Goal: Task Accomplishment & Management: Use online tool/utility

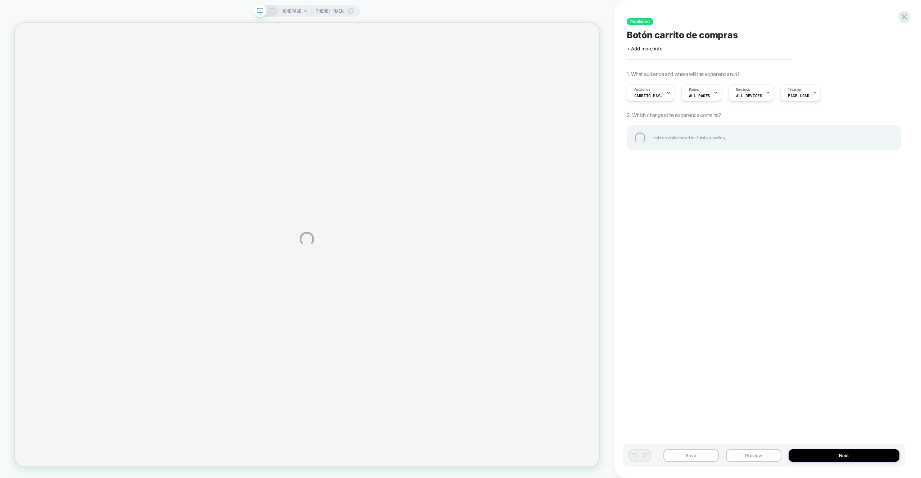
drag, startPoint x: 635, startPoint y: 5, endPoint x: 628, endPoint y: 6, distance: 8.0
click at [635, 5] on div "HOMEPAGE Theme: MAIN Published Botón carrito de compras Click to edit experienc…" at bounding box center [460, 239] width 921 height 478
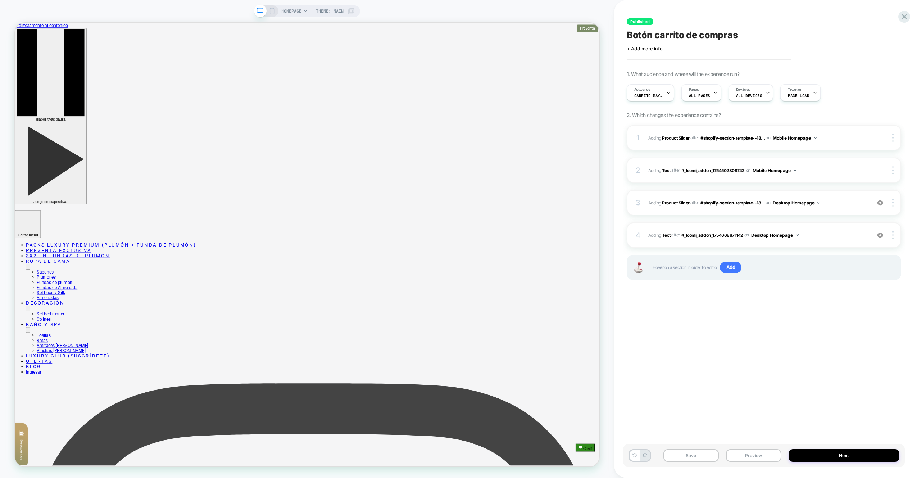
click at [838, 205] on span "#_loomi_addon_1754668871142 Adding Product Slider AFTER #shopify-section-templa…" at bounding box center [757, 202] width 219 height 9
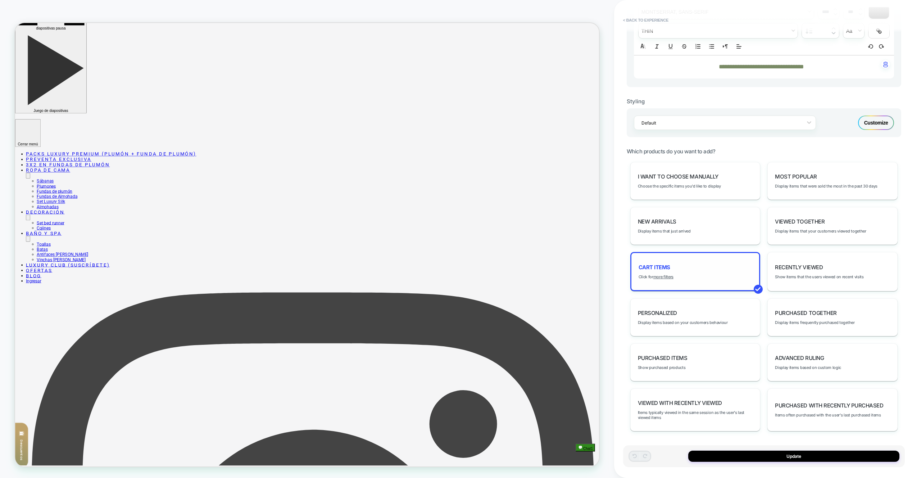
scroll to position [157, 0]
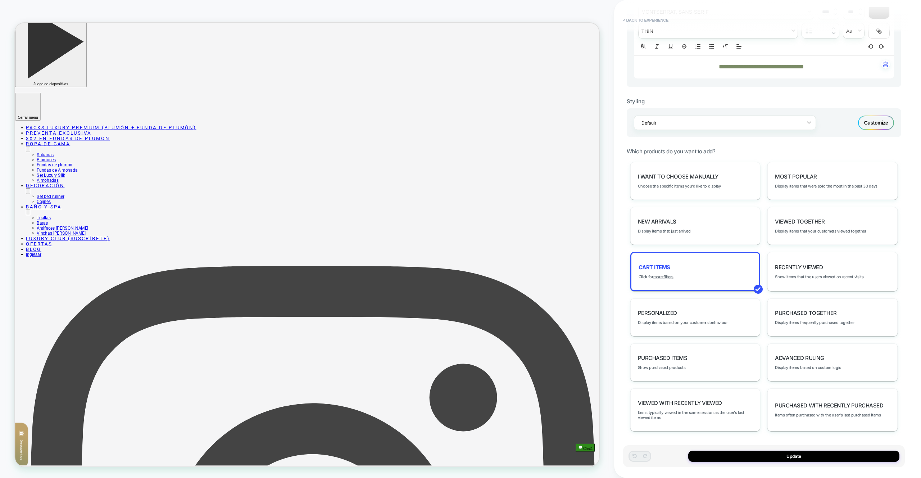
drag, startPoint x: 532, startPoint y: 272, endPoint x: 537, endPoint y: 273, distance: 5.6
click at [772, 451] on button "Update" at bounding box center [793, 456] width 211 height 11
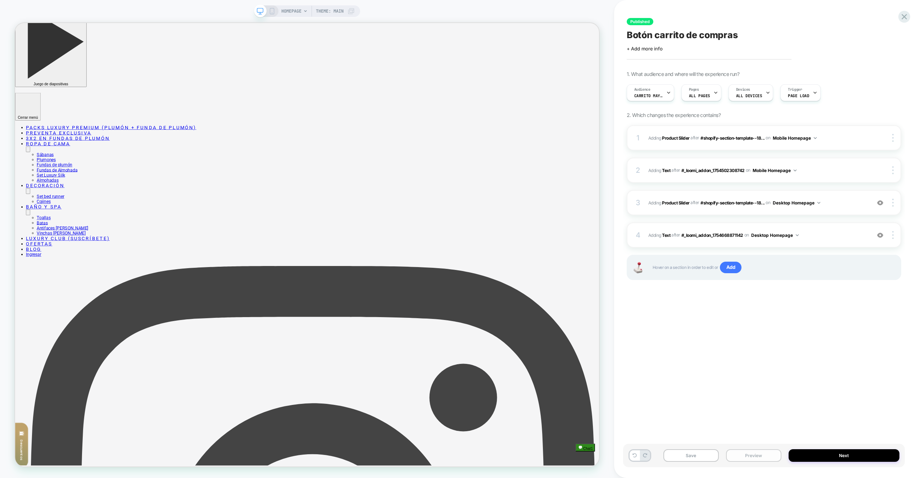
click at [772, 453] on button "Preview" at bounding box center [753, 455] width 55 height 13
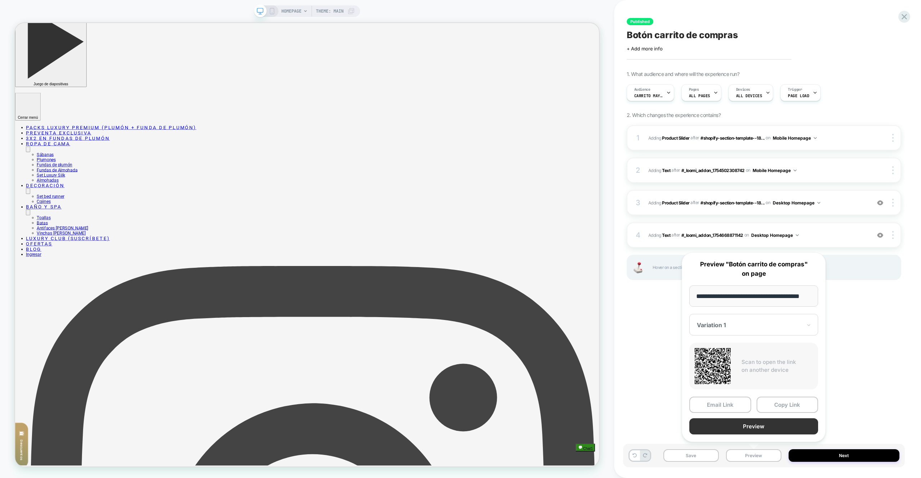
scroll to position [0, 0]
click at [765, 433] on button "Preview" at bounding box center [753, 426] width 129 height 16
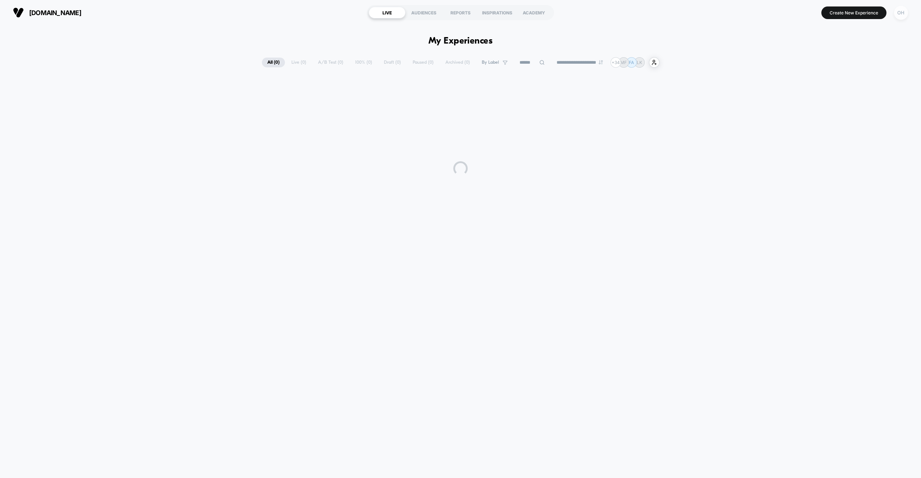
click at [901, 16] on div "OH" at bounding box center [901, 13] width 14 height 14
click at [828, 61] on span "Connected Stores" at bounding box center [858, 62] width 86 height 6
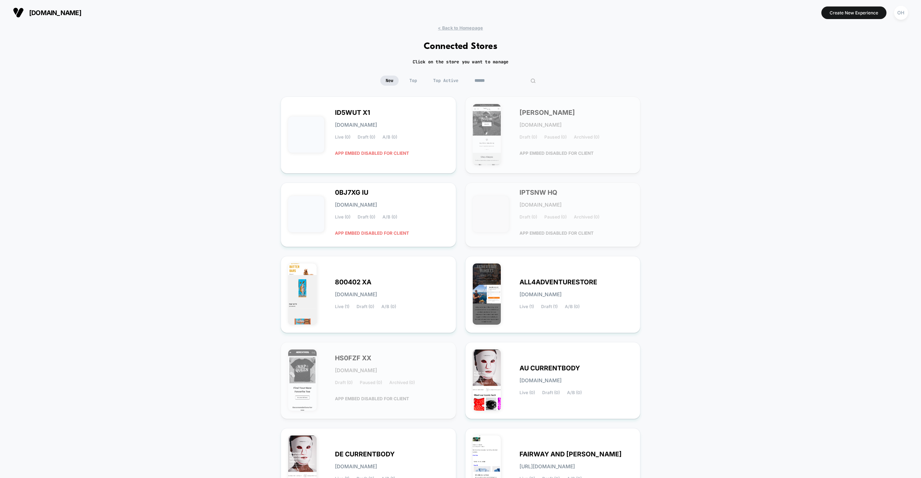
click at [513, 86] on input at bounding box center [505, 81] width 72 height 10
click at [511, 84] on input at bounding box center [505, 81] width 72 height 10
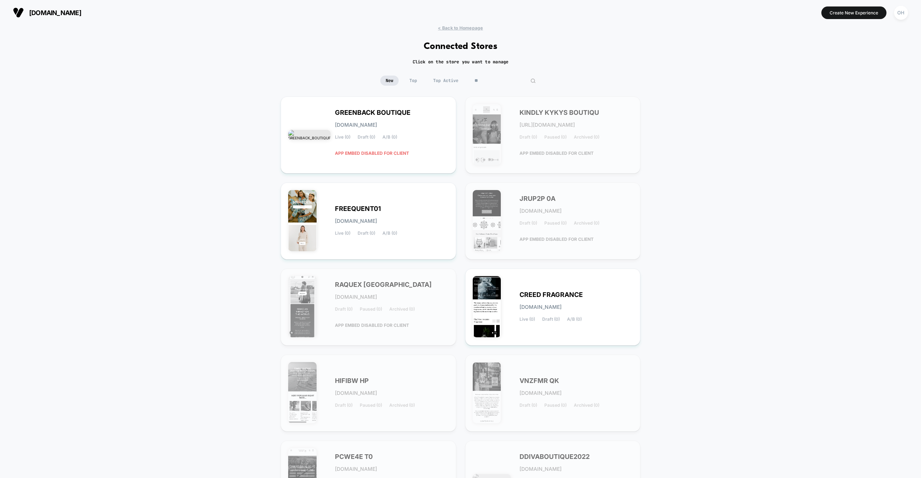
type input "*"
type input "******"
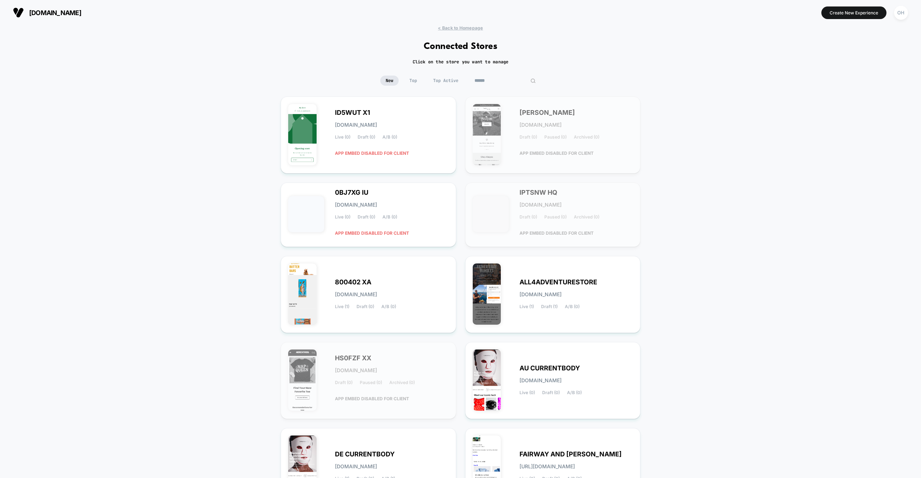
click at [502, 79] on input at bounding box center [505, 81] width 72 height 10
paste input "**********"
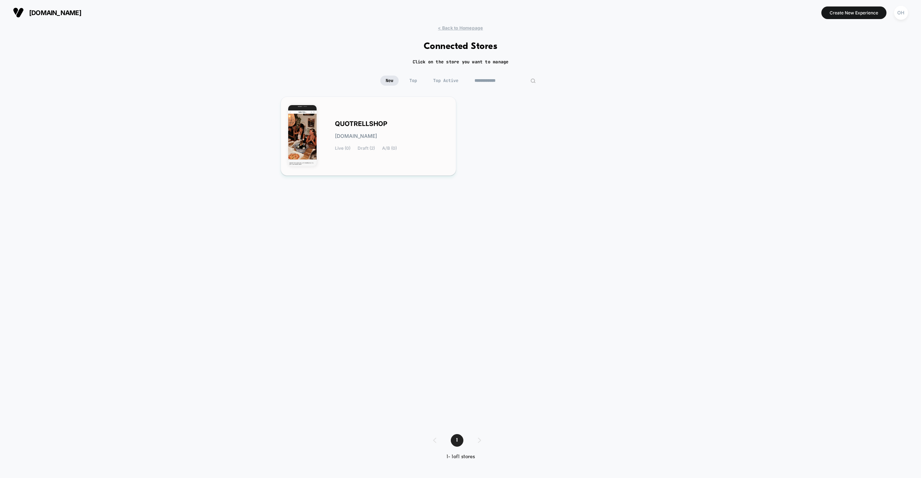
type input "**********"
click at [438, 109] on div "QUOTRELLSHOP quotrellshop.myshopify.com Live (0) Draft (2) A/B (0)" at bounding box center [368, 136] width 160 height 64
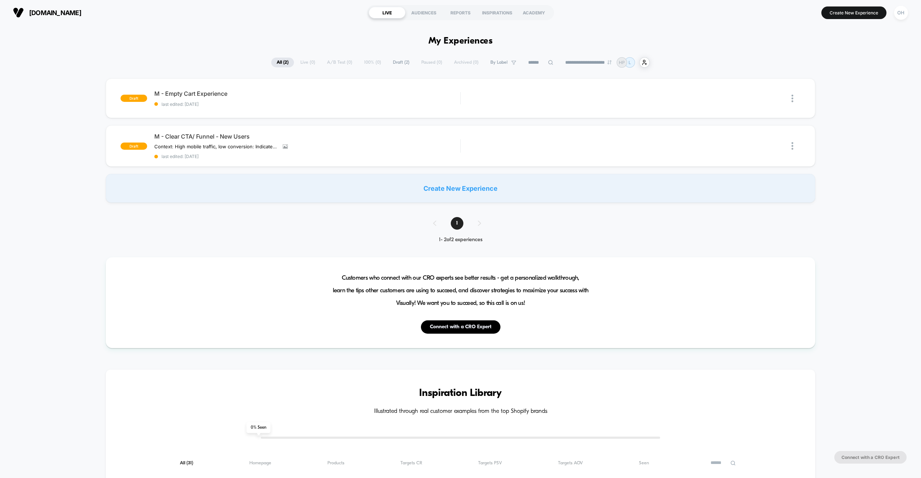
drag, startPoint x: 647, startPoint y: 28, endPoint x: 696, endPoint y: 28, distance: 48.9
click at [841, 17] on button "Create New Experience" at bounding box center [854, 12] width 65 height 13
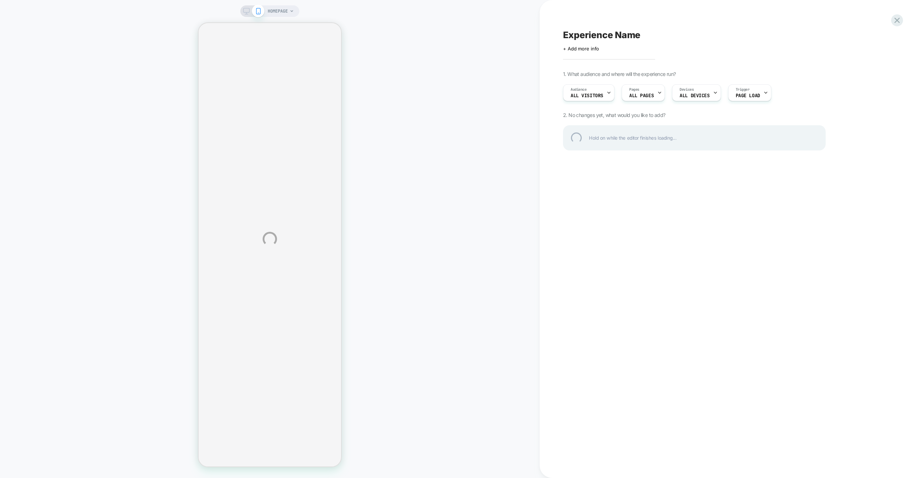
click at [574, 11] on div "HOMEPAGE Experience Name Click to edit experience details + Add more info 1. Wh…" at bounding box center [460, 239] width 921 height 478
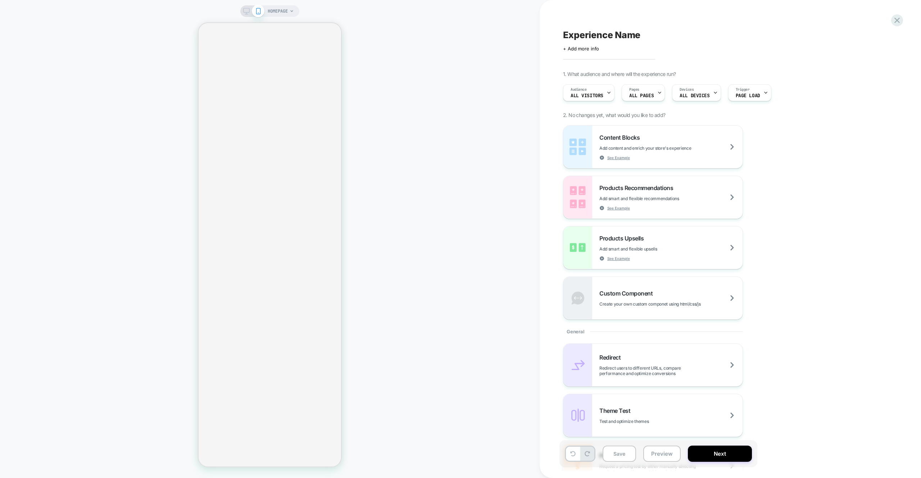
click at [292, 13] on icon at bounding box center [292, 11] width 4 height 4
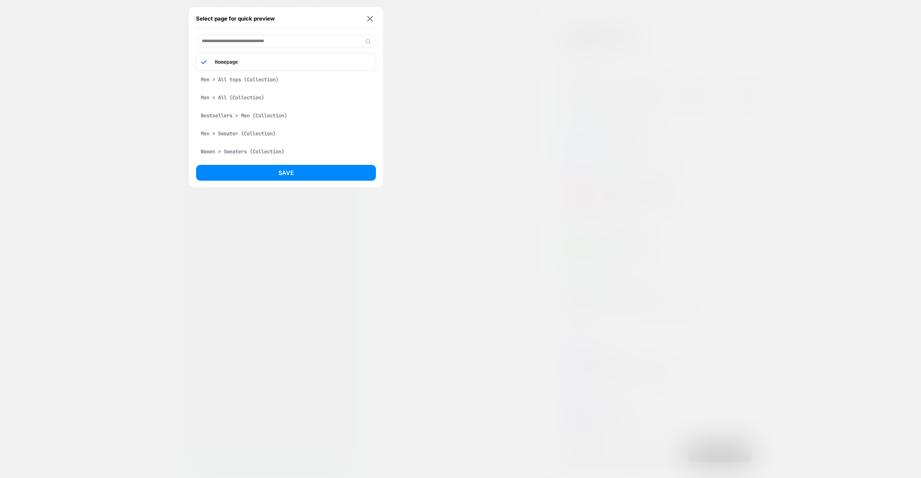
click at [273, 44] on input at bounding box center [286, 41] width 180 height 13
type input "****"
click at [385, 18] on div at bounding box center [460, 239] width 921 height 478
